Goal: Task Accomplishment & Management: Manage account settings

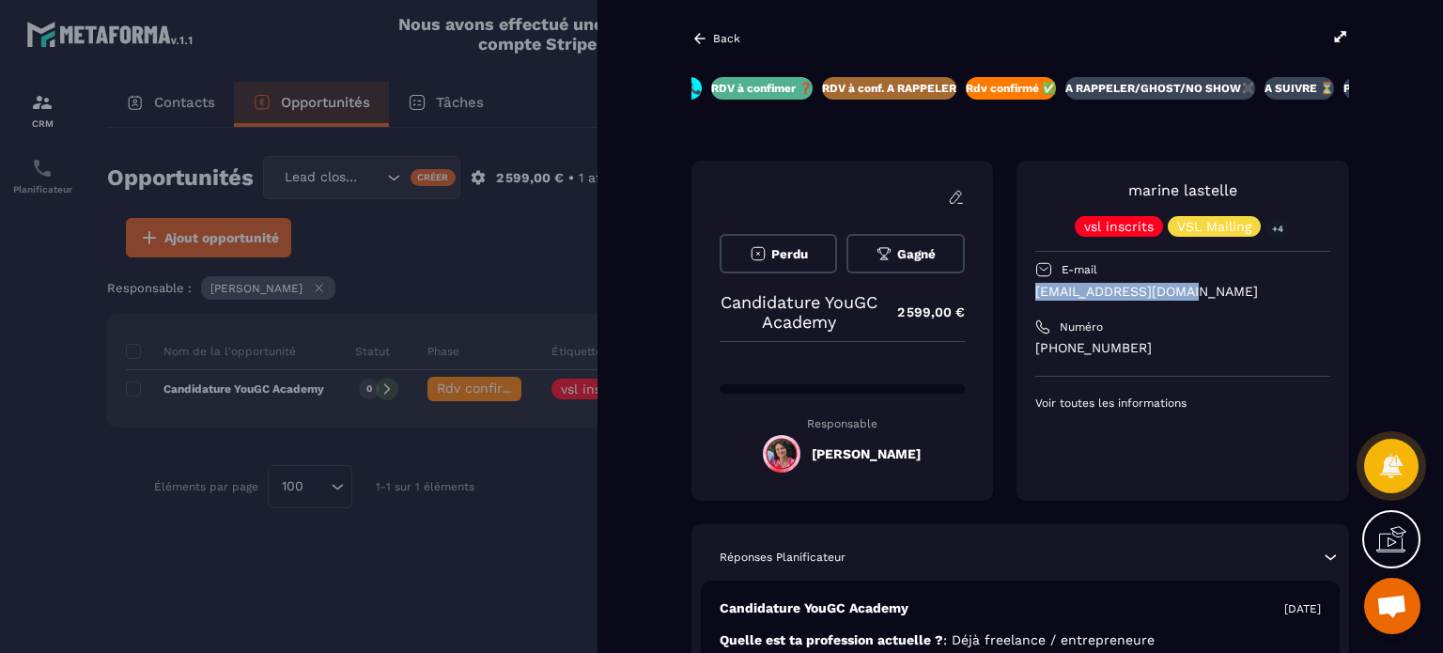
drag, startPoint x: 1221, startPoint y: 291, endPoint x: 1037, endPoint y: 292, distance: 183.2
click at [1036, 292] on p "[EMAIL_ADDRESS][DOMAIN_NAME]" at bounding box center [1183, 292] width 295 height 18
copy p "[EMAIL_ADDRESS][DOMAIN_NAME]"
click at [1245, 302] on div "[PERSON_NAME] vsl inscrits VSL Mailing +4 E-mail [EMAIL_ADDRESS][DOMAIN_NAME] N…" at bounding box center [1183, 294] width 295 height 231
click at [717, 39] on p "Back" at bounding box center [726, 38] width 27 height 13
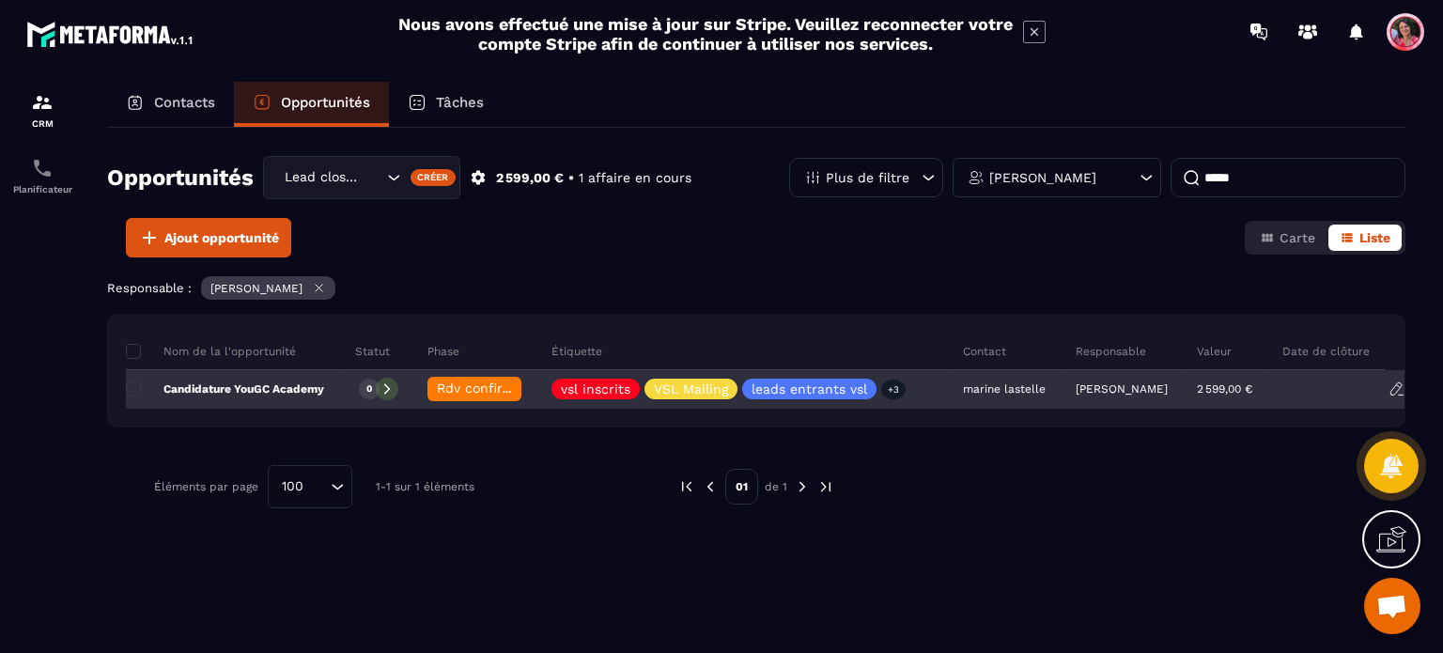
click at [224, 396] on div "Candidature YouGC Academy" at bounding box center [233, 390] width 215 height 38
